Goal: Information Seeking & Learning: Check status

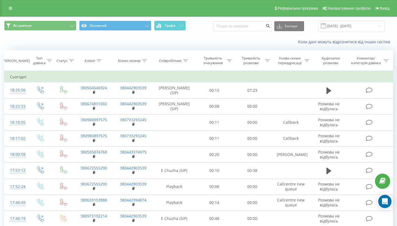
click at [99, 62] on icon at bounding box center [99, 60] width 5 height 3
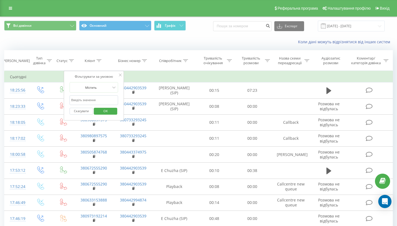
click at [86, 105] on input "text" at bounding box center [94, 100] width 49 height 10
paste input "38067100171"
type input "38067100171"
click at [105, 115] on button "OK" at bounding box center [105, 111] width 23 height 7
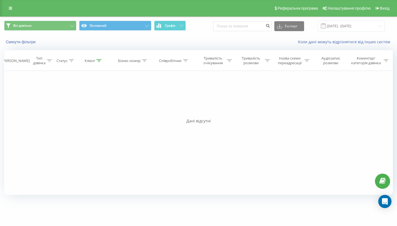
click at [95, 63] on div "Клієнт" at bounding box center [90, 60] width 10 height 5
click at [105, 115] on span "OK" at bounding box center [105, 111] width 15 height 9
click at [99, 69] on th "Клієнт" at bounding box center [93, 60] width 39 height 20
click at [97, 62] on icon at bounding box center [99, 60] width 5 height 3
drag, startPoint x: 94, startPoint y: 107, endPoint x: 63, endPoint y: 106, distance: 31.2
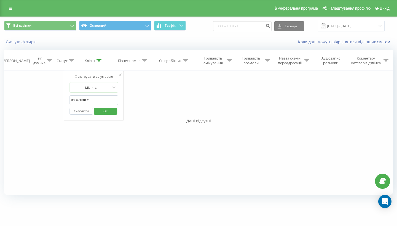
click at [62, 106] on div "Фільтрувати за умовою Дорівнює Введіть значення Скасувати OK Фільтрувати за умо…" at bounding box center [198, 133] width 389 height 124
paste input "380671001713"
type input "380671001713"
click at [104, 115] on span "OK" at bounding box center [105, 111] width 15 height 9
